Goal: Communication & Community: Answer question/provide support

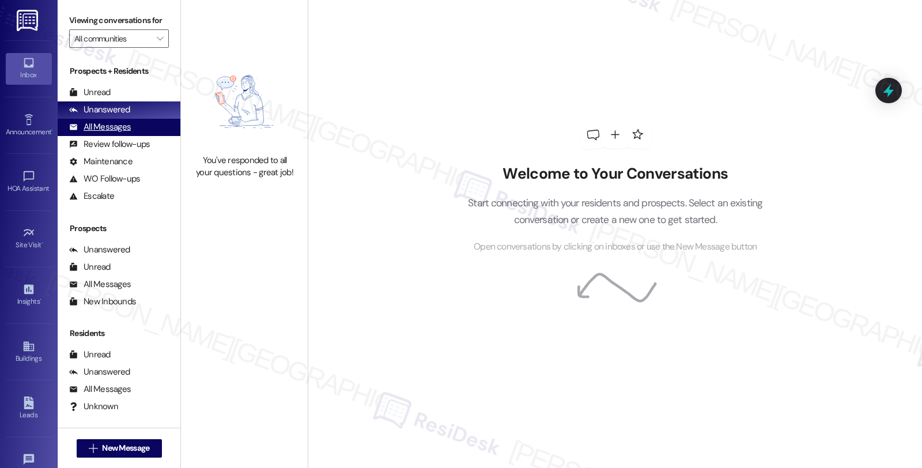
click at [101, 133] on div "All Messages (undefined)" at bounding box center [119, 127] width 123 height 17
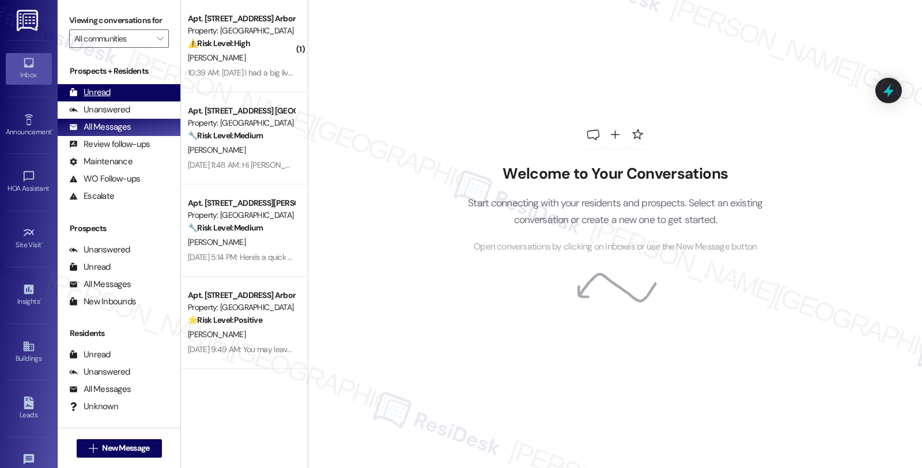
click at [90, 99] on div "Unread" at bounding box center [90, 92] width 42 height 12
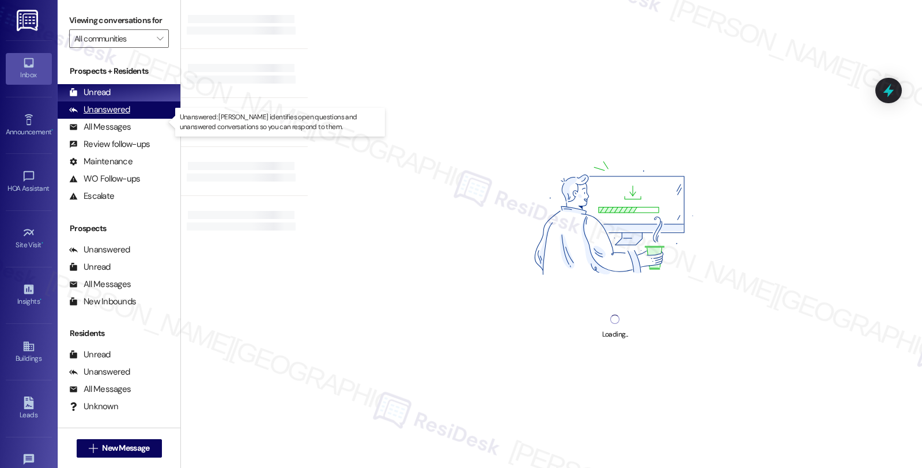
click at [121, 116] on div "Unanswered" at bounding box center [99, 110] width 61 height 12
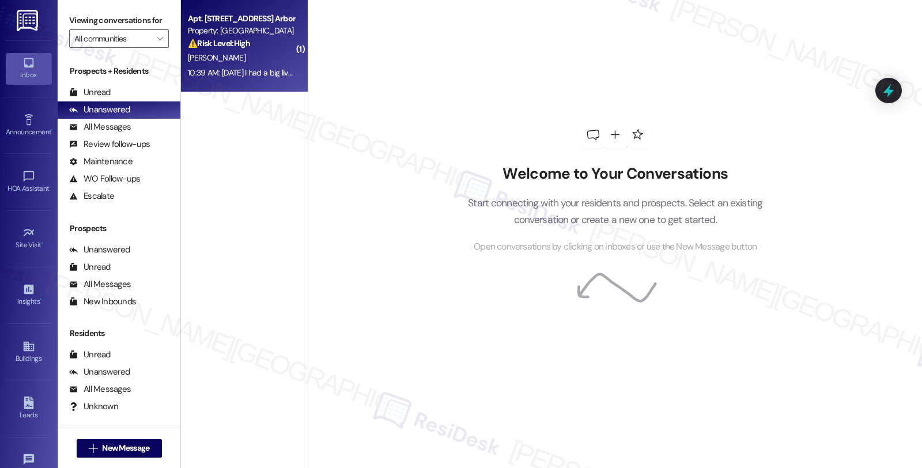
click at [227, 50] on div "Apt. [STREET_ADDRESS] Arbor Valley Townhomes Homeowners Association, Inc. Prope…" at bounding box center [241, 31] width 109 height 39
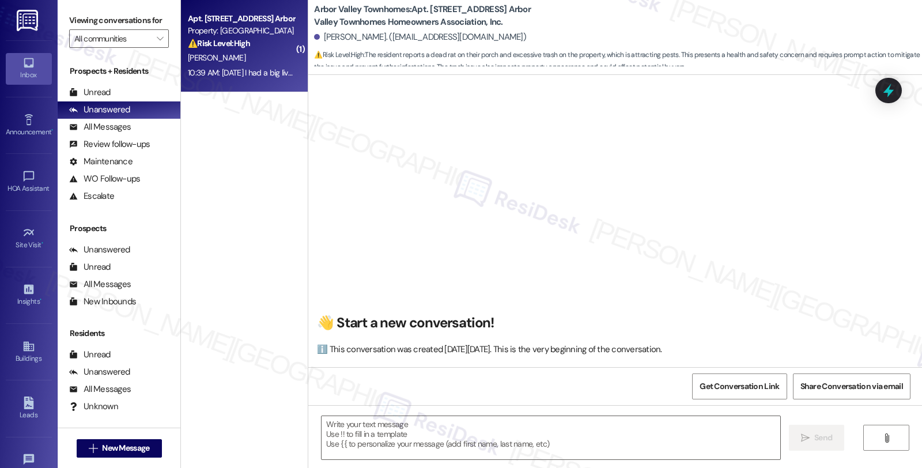
click at [260, 61] on div "[PERSON_NAME]" at bounding box center [241, 58] width 109 height 14
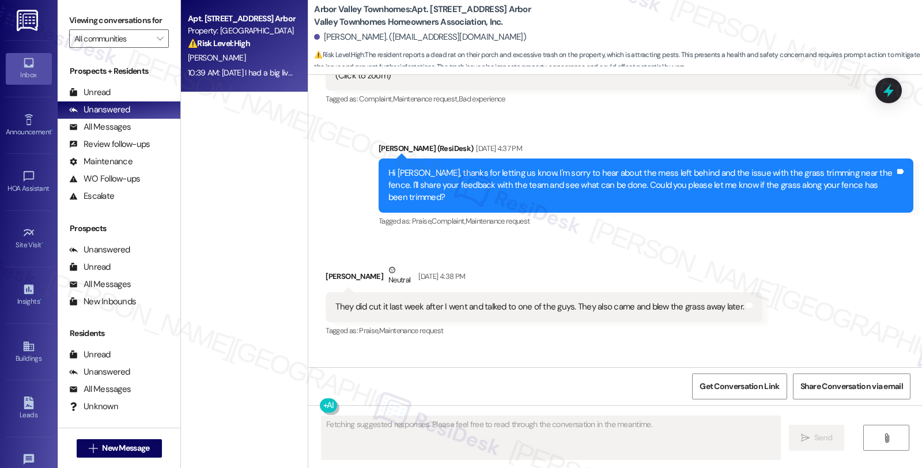
scroll to position [6728, 0]
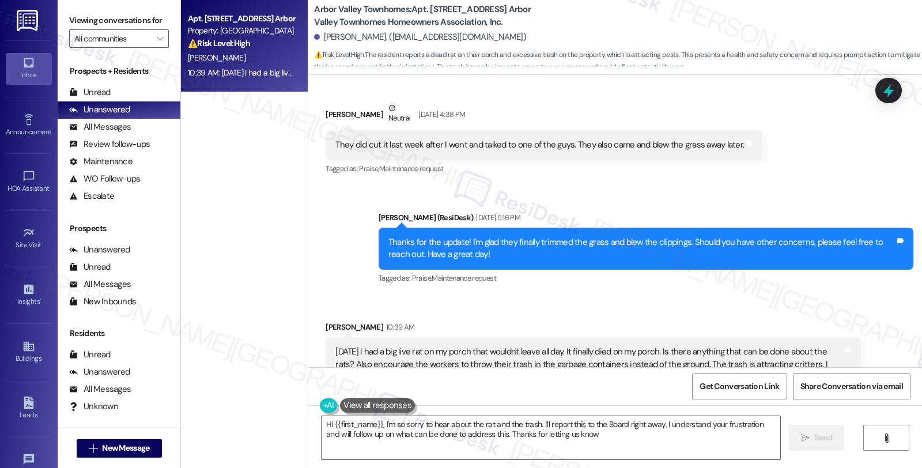
type textarea "Hi {{first_name}}, I'm so sorry to hear about the rat and the trash. I'll repor…"
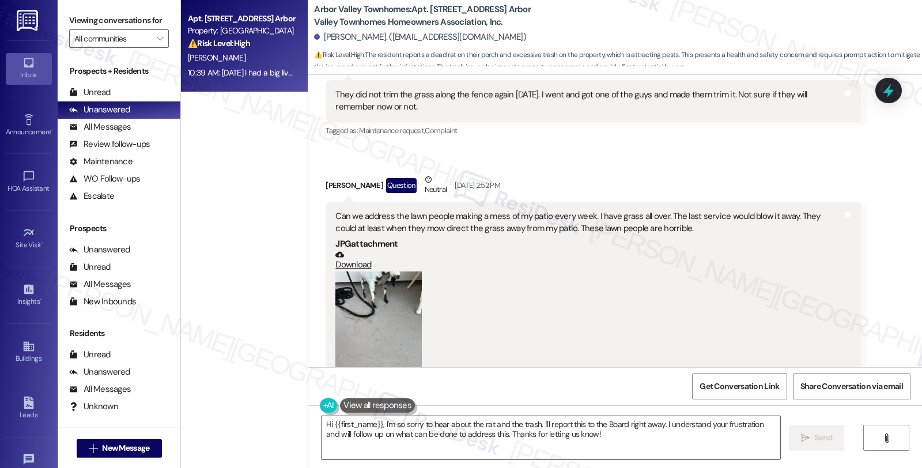
scroll to position [6280, 0]
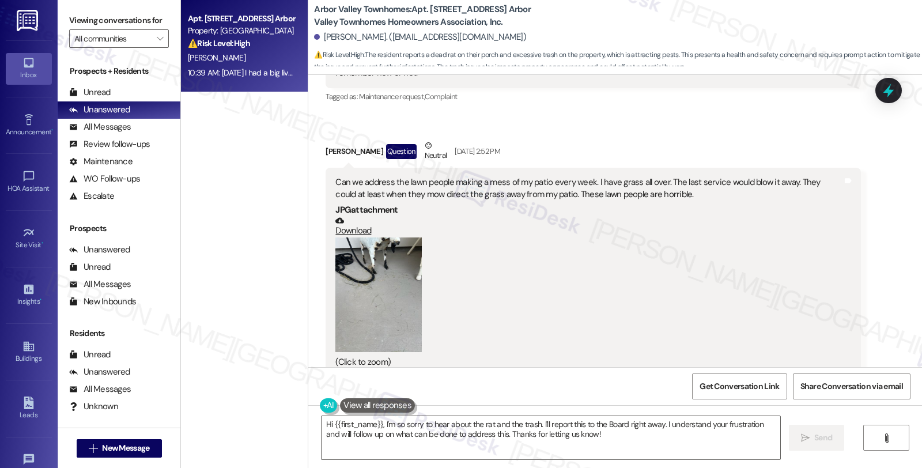
click at [361, 237] on button "Zoom image" at bounding box center [378, 294] width 86 height 115
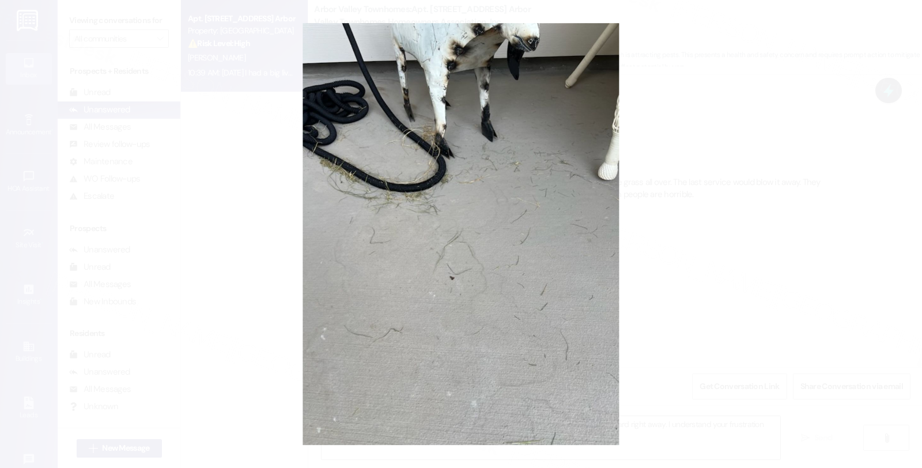
click at [725, 219] on button "Unzoom image" at bounding box center [461, 234] width 922 height 468
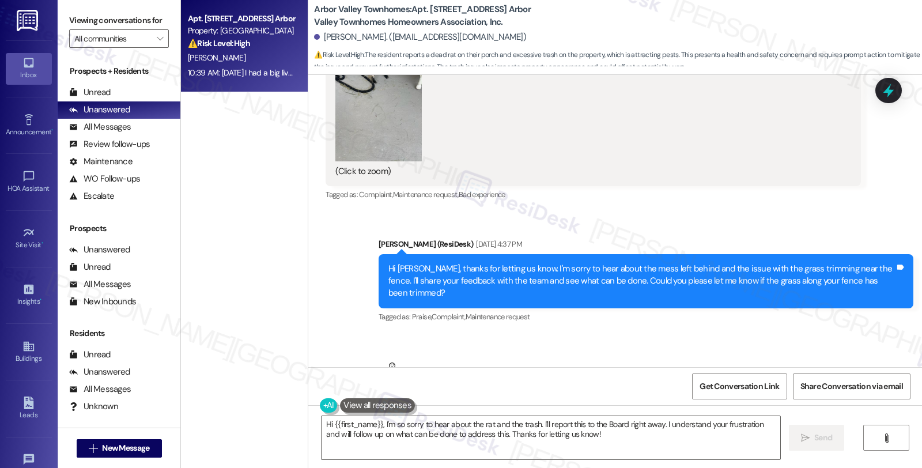
scroll to position [6728, 0]
